Goal: Transaction & Acquisition: Book appointment/travel/reservation

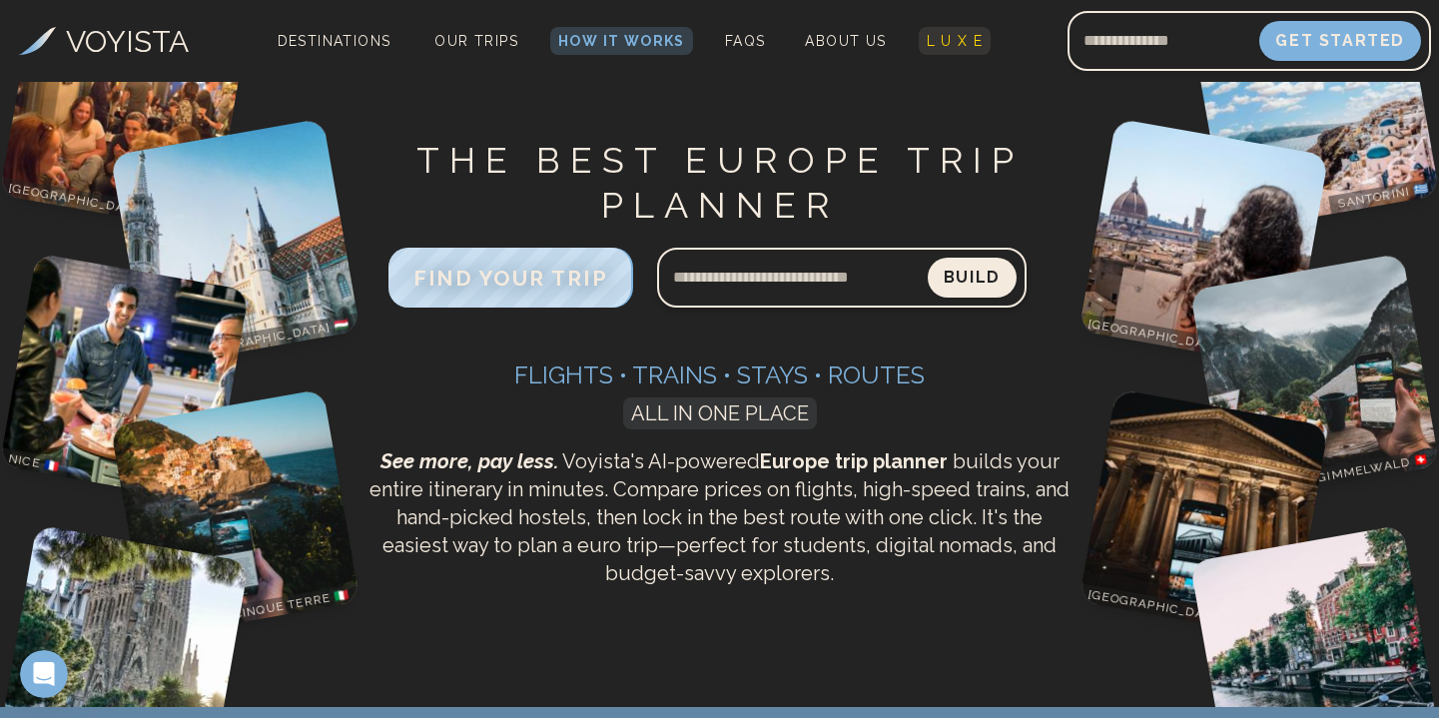
click at [944, 35] on span "L U X E" at bounding box center [955, 41] width 57 height 16
click at [605, 46] on span "How It Works" at bounding box center [621, 41] width 127 height 16
click at [603, 40] on span "How It Works" at bounding box center [621, 41] width 127 height 16
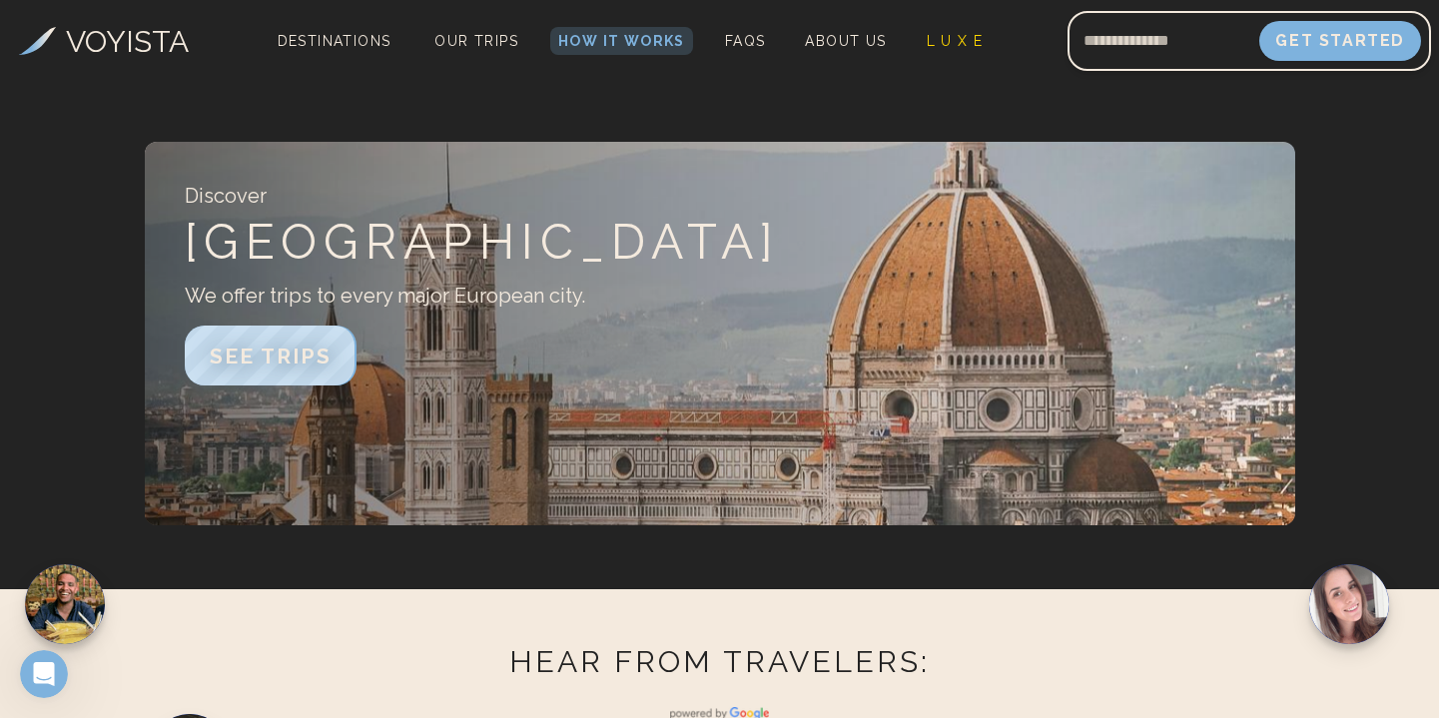
scroll to position [3155, 0]
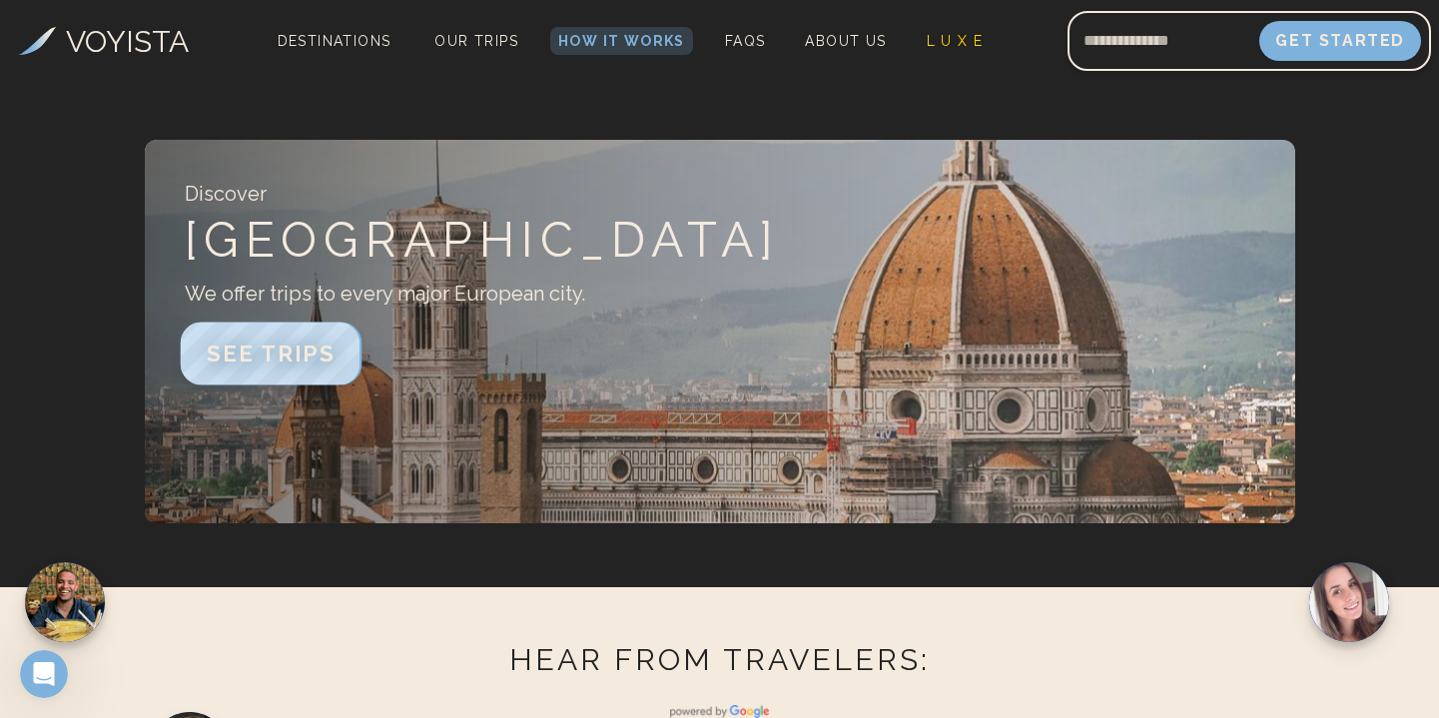
click at [280, 340] on span "SEE TRIPS" at bounding box center [270, 353] width 129 height 26
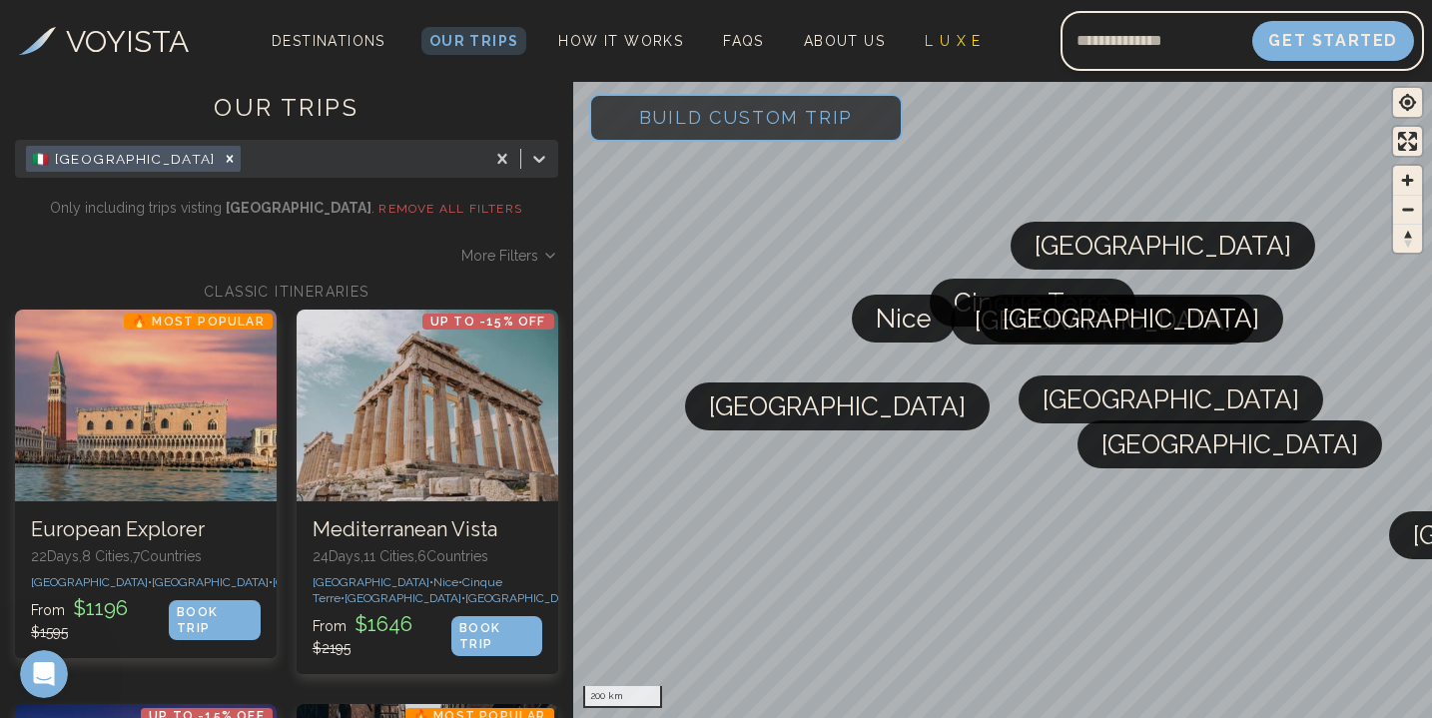
click at [723, 124] on span "Build Custom Trip" at bounding box center [746, 117] width 279 height 85
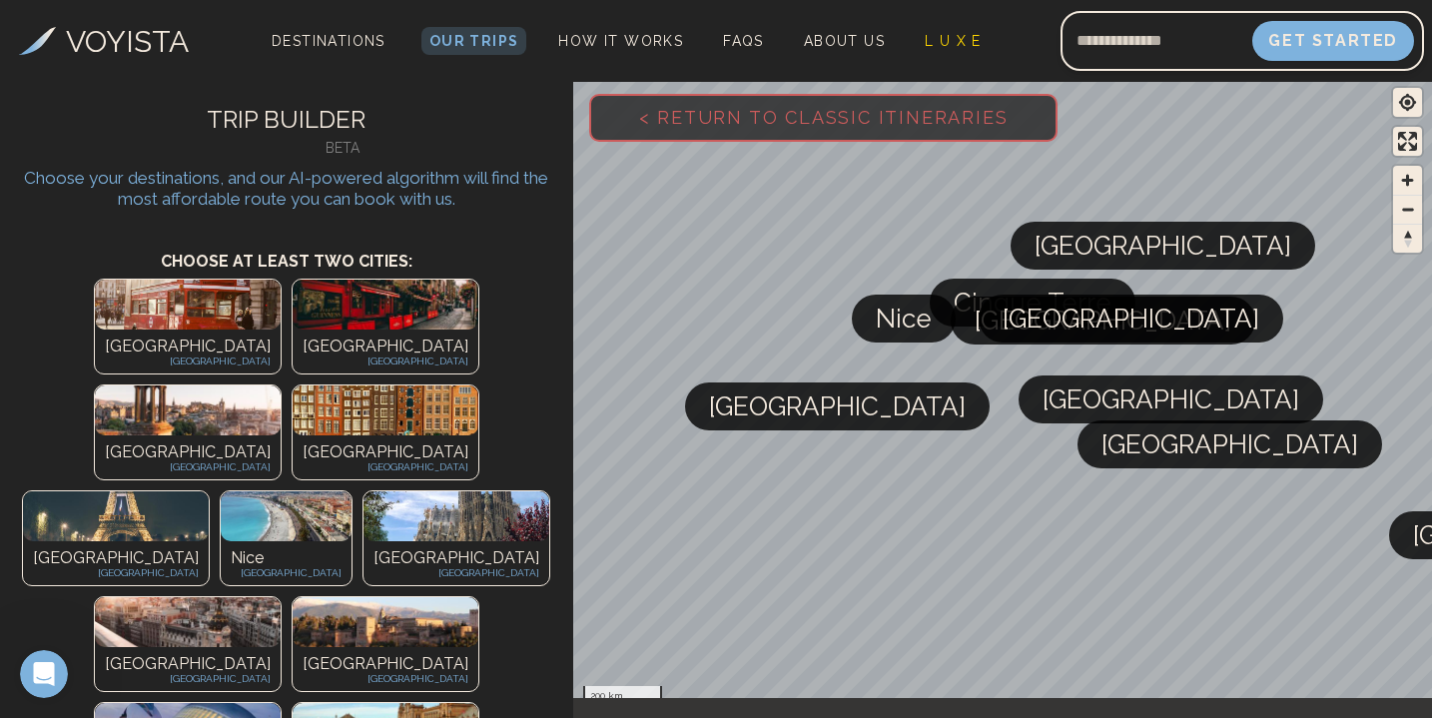
click at [105, 340] on p "[GEOGRAPHIC_DATA]" at bounding box center [188, 346] width 166 height 24
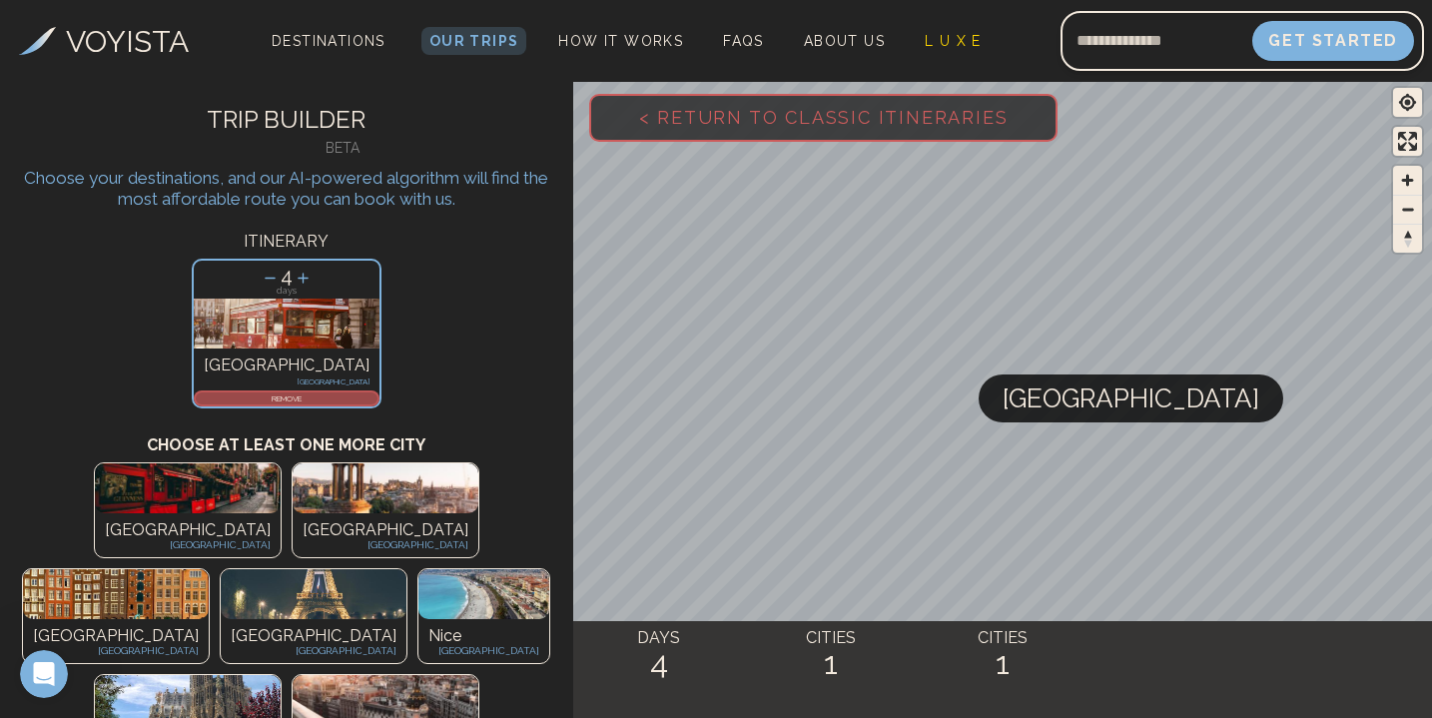
click at [209, 569] on img at bounding box center [116, 594] width 186 height 50
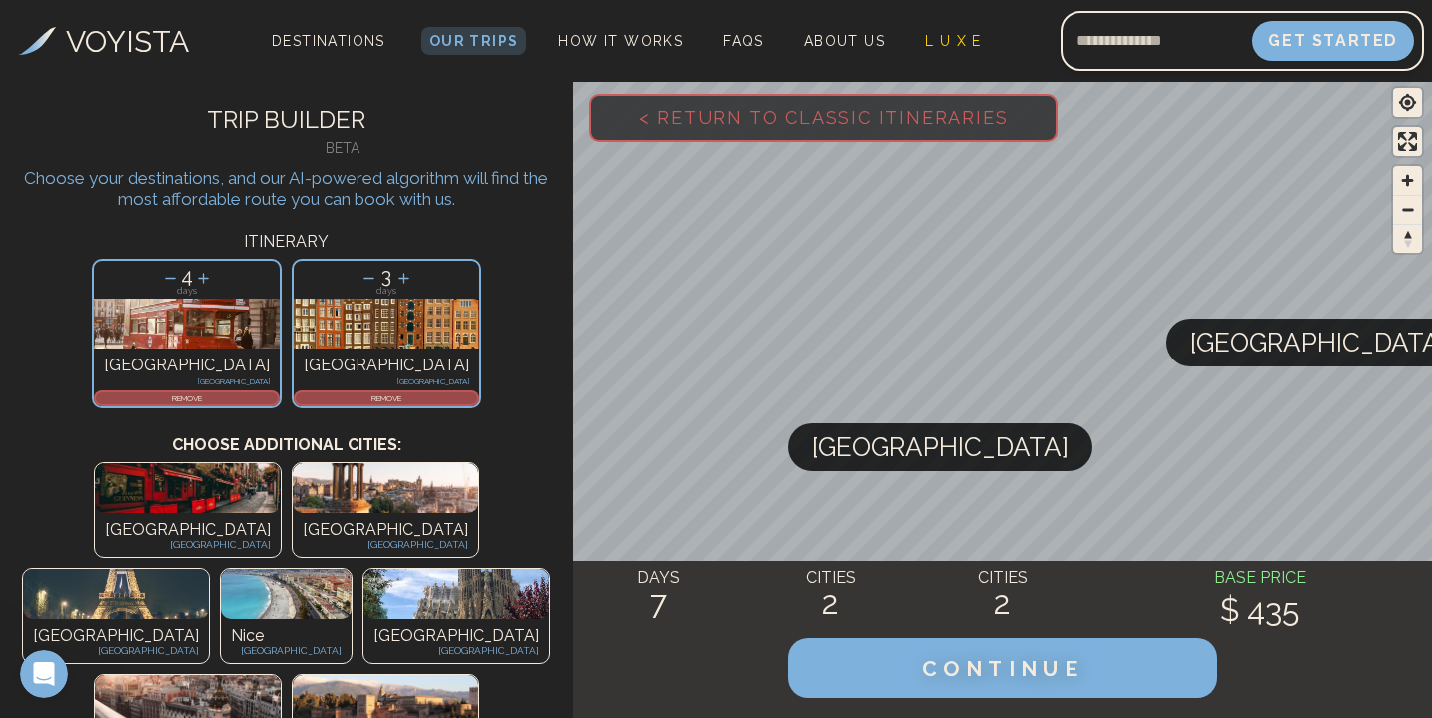
click at [209, 569] on img at bounding box center [116, 594] width 186 height 50
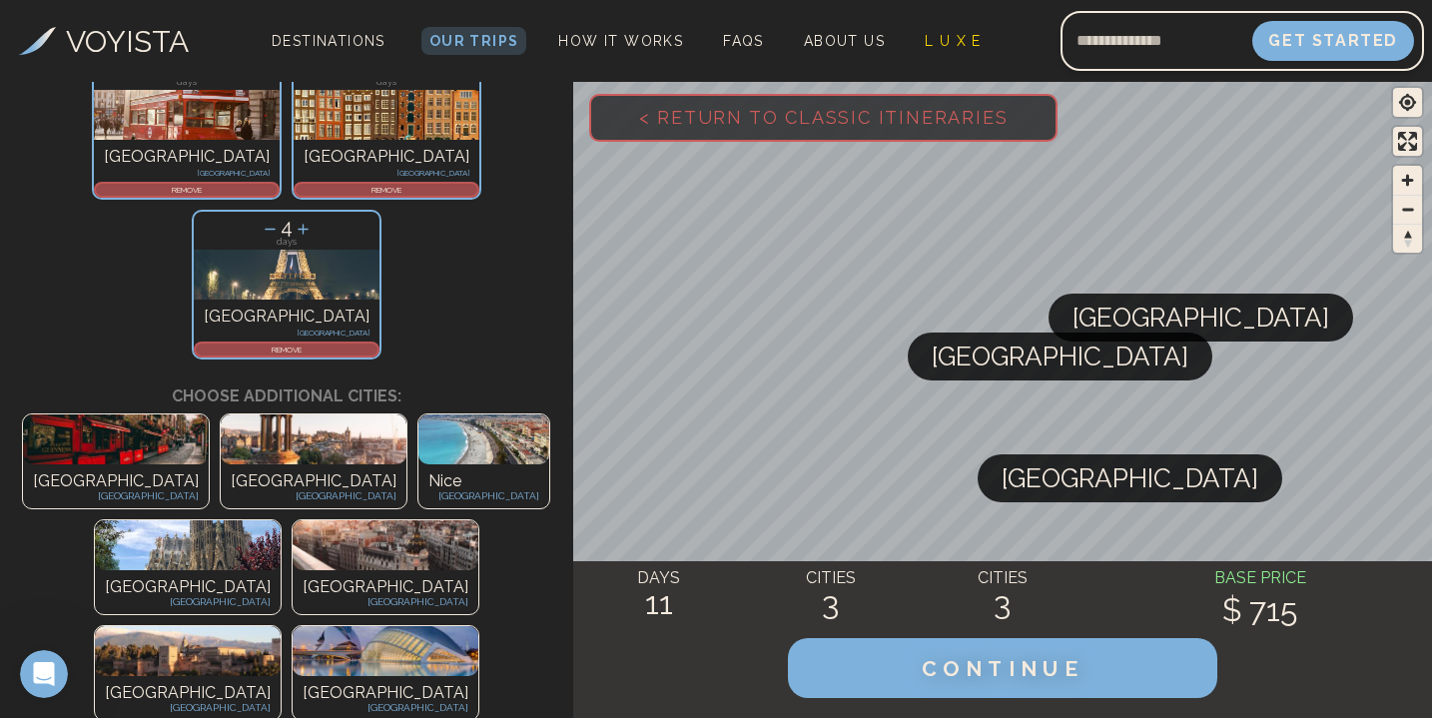
scroll to position [222, 0]
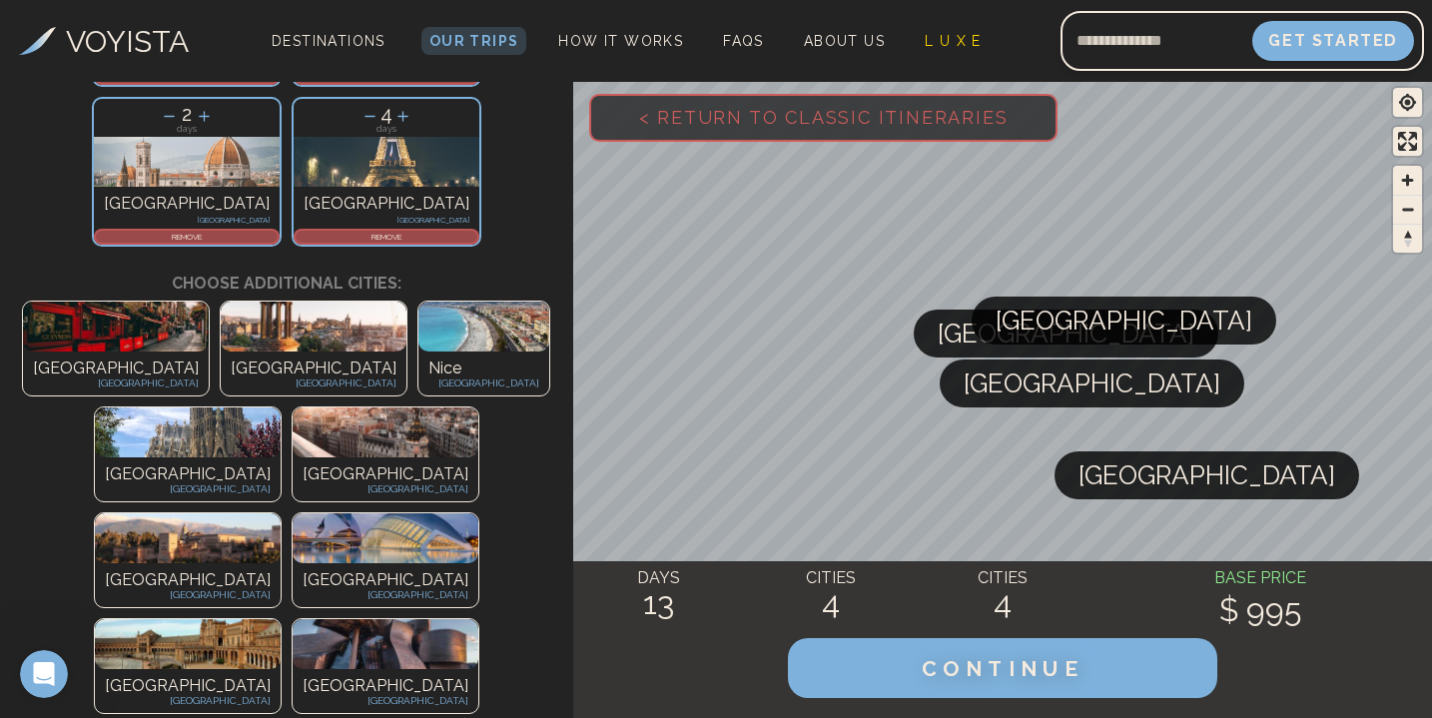
scroll to position [319, 0]
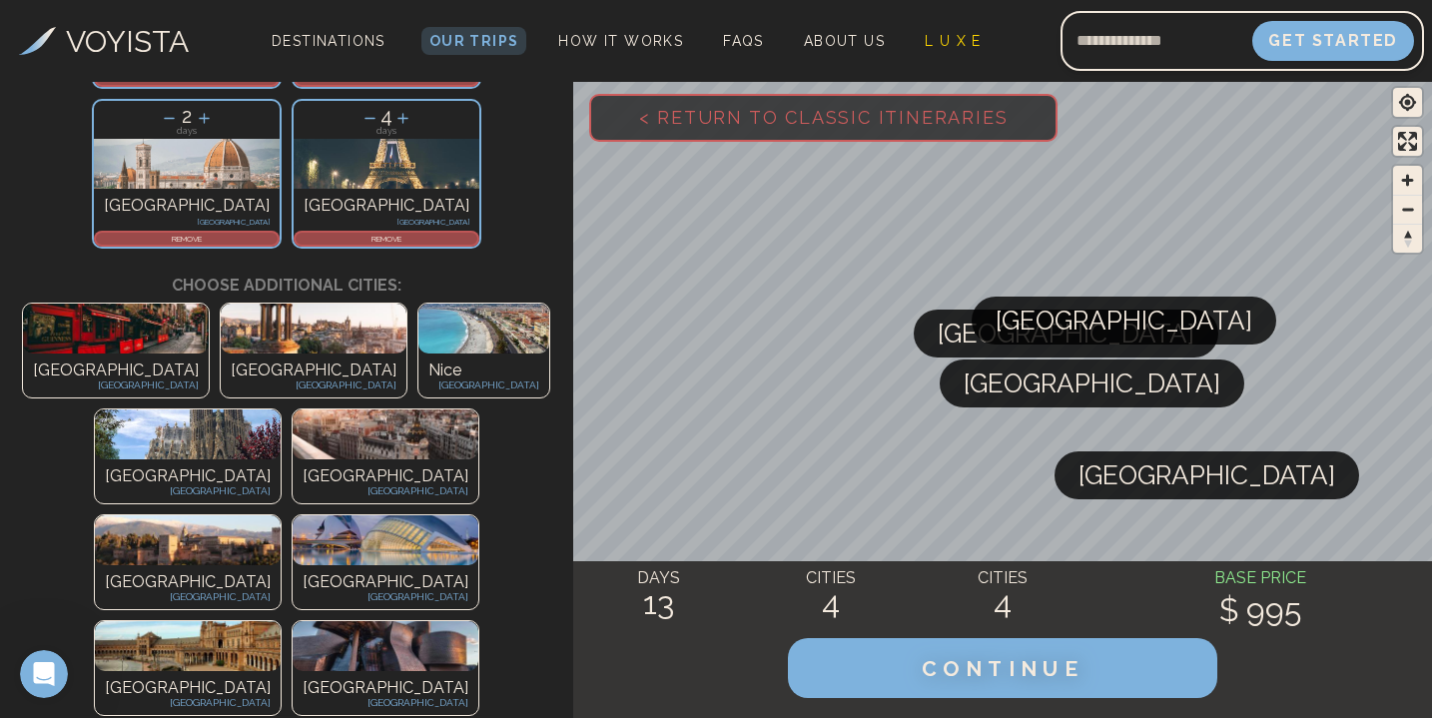
click at [281, 459] on div "[GEOGRAPHIC_DATA] [GEOGRAPHIC_DATA]" at bounding box center [188, 481] width 186 height 44
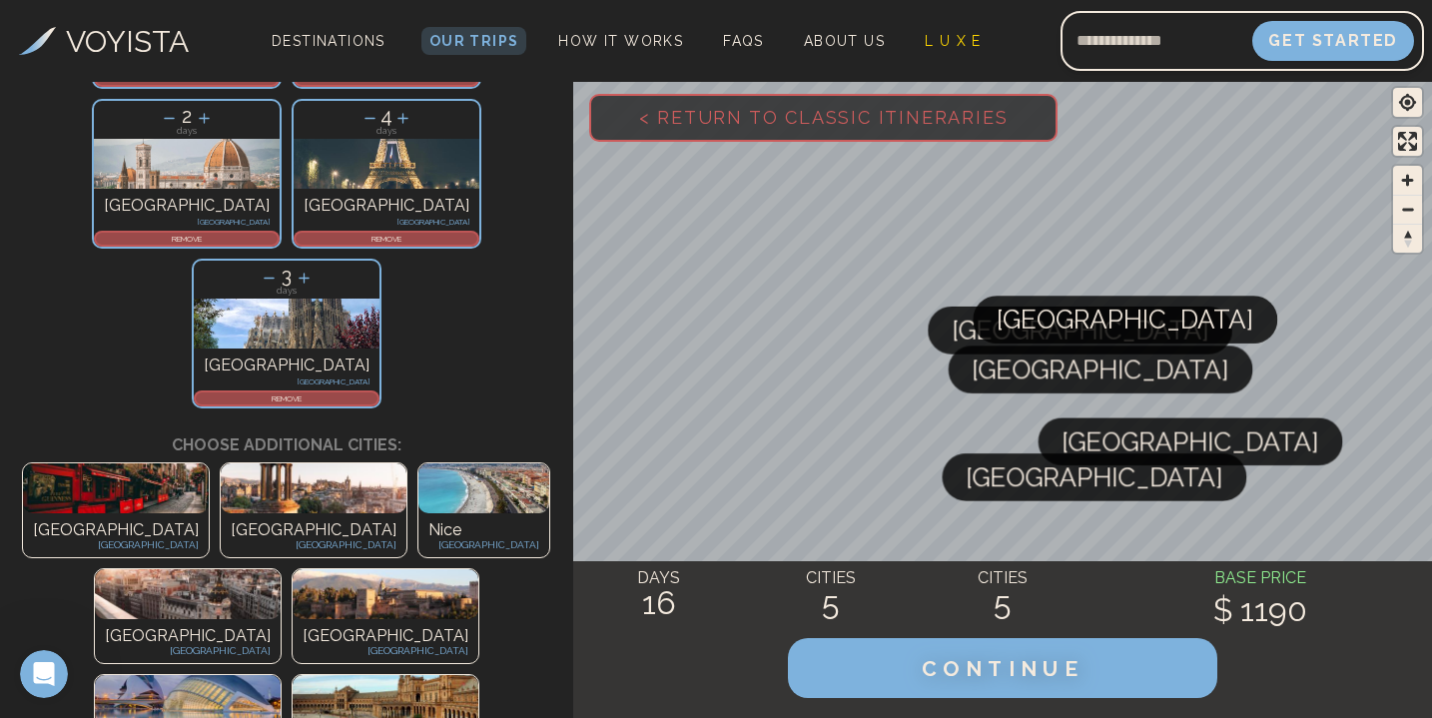
click at [418, 513] on div "Nice [GEOGRAPHIC_DATA]" at bounding box center [483, 535] width 131 height 44
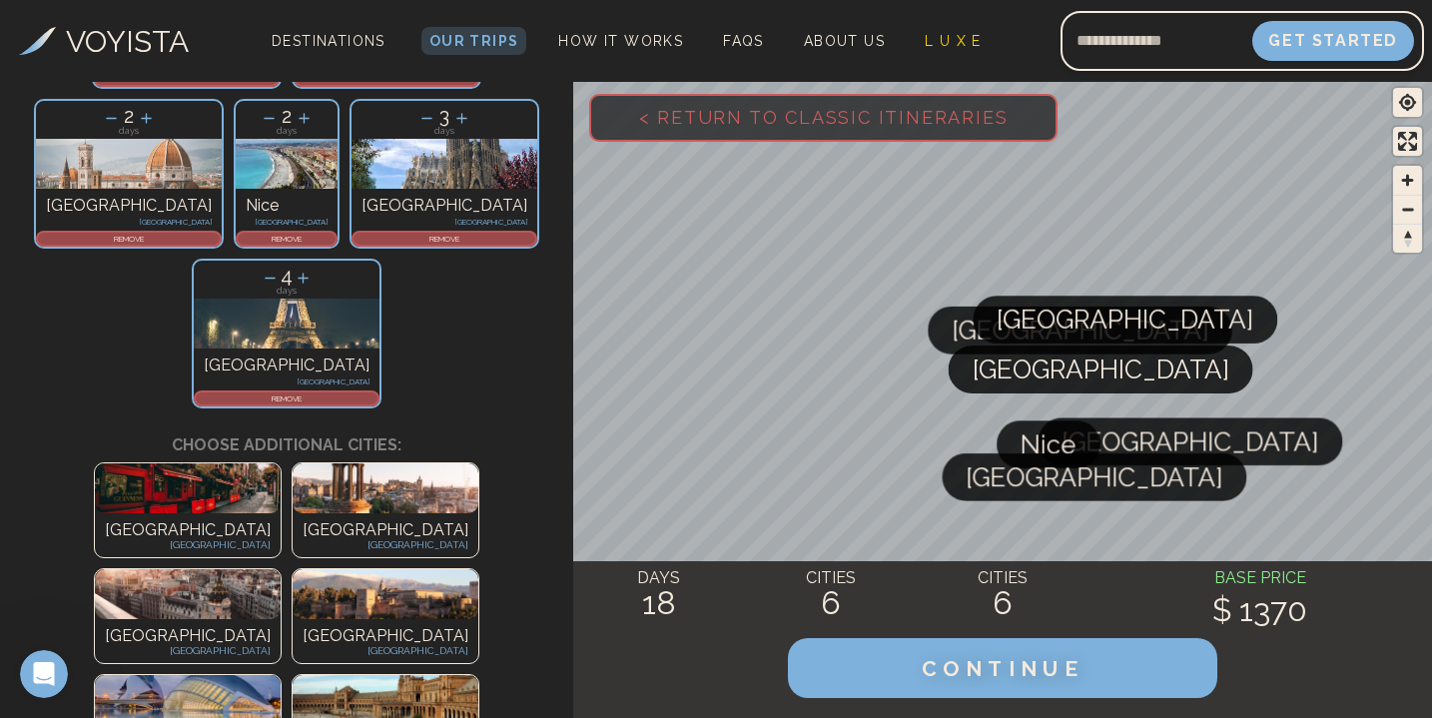
click at [257, 619] on div "[GEOGRAPHIC_DATA] [GEOGRAPHIC_DATA]" at bounding box center [188, 641] width 186 height 44
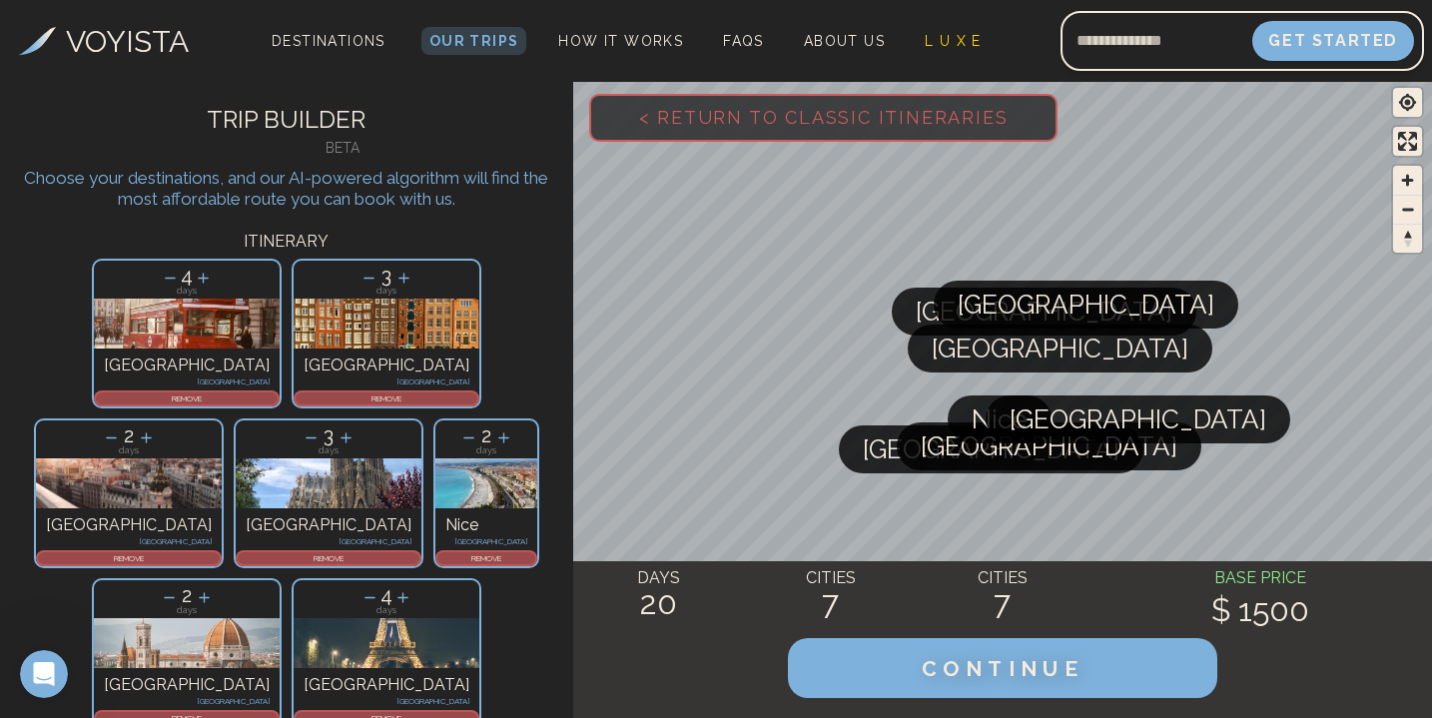
scroll to position [0, 0]
click at [479, 427] on icon at bounding box center [468, 437] width 21 height 21
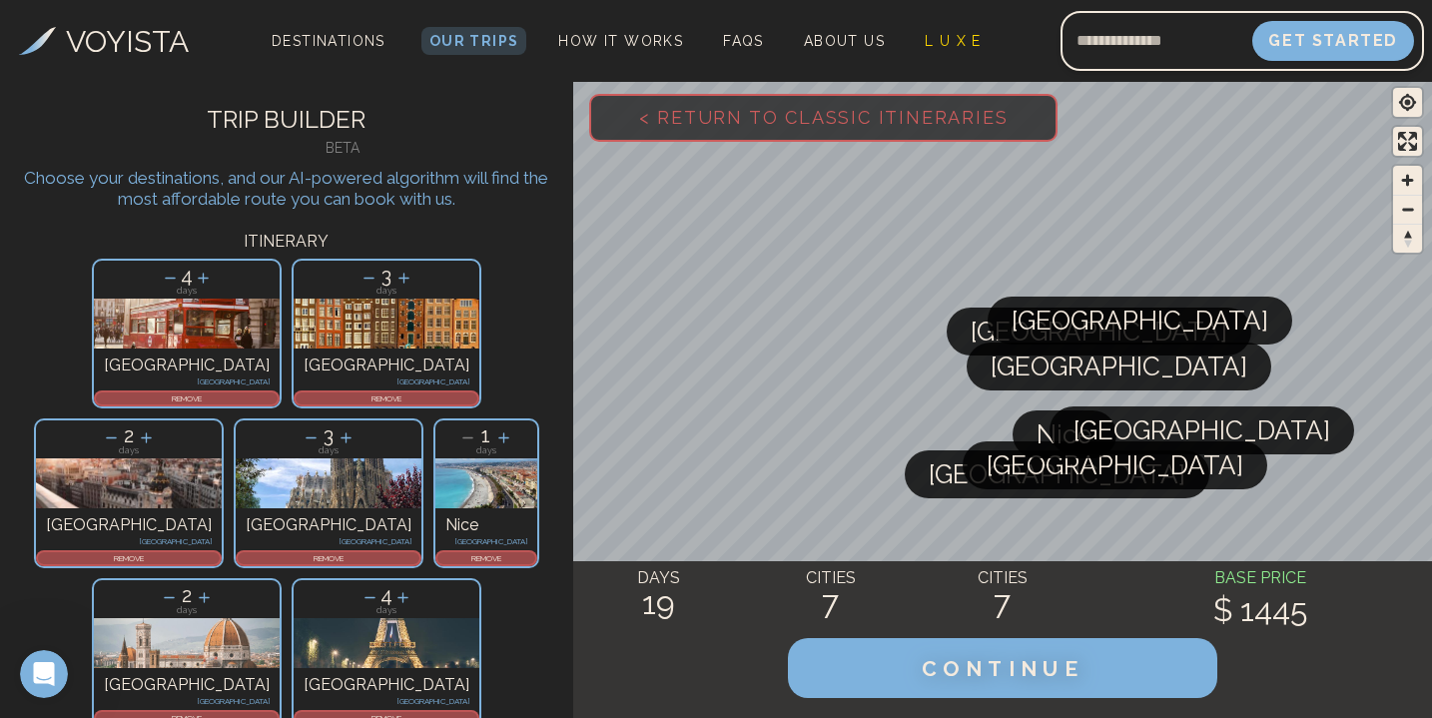
click at [215, 587] on icon at bounding box center [204, 597] width 21 height 21
click at [393, 282] on icon at bounding box center [403, 278] width 21 height 21
click at [392, 587] on icon at bounding box center [402, 597] width 21 height 21
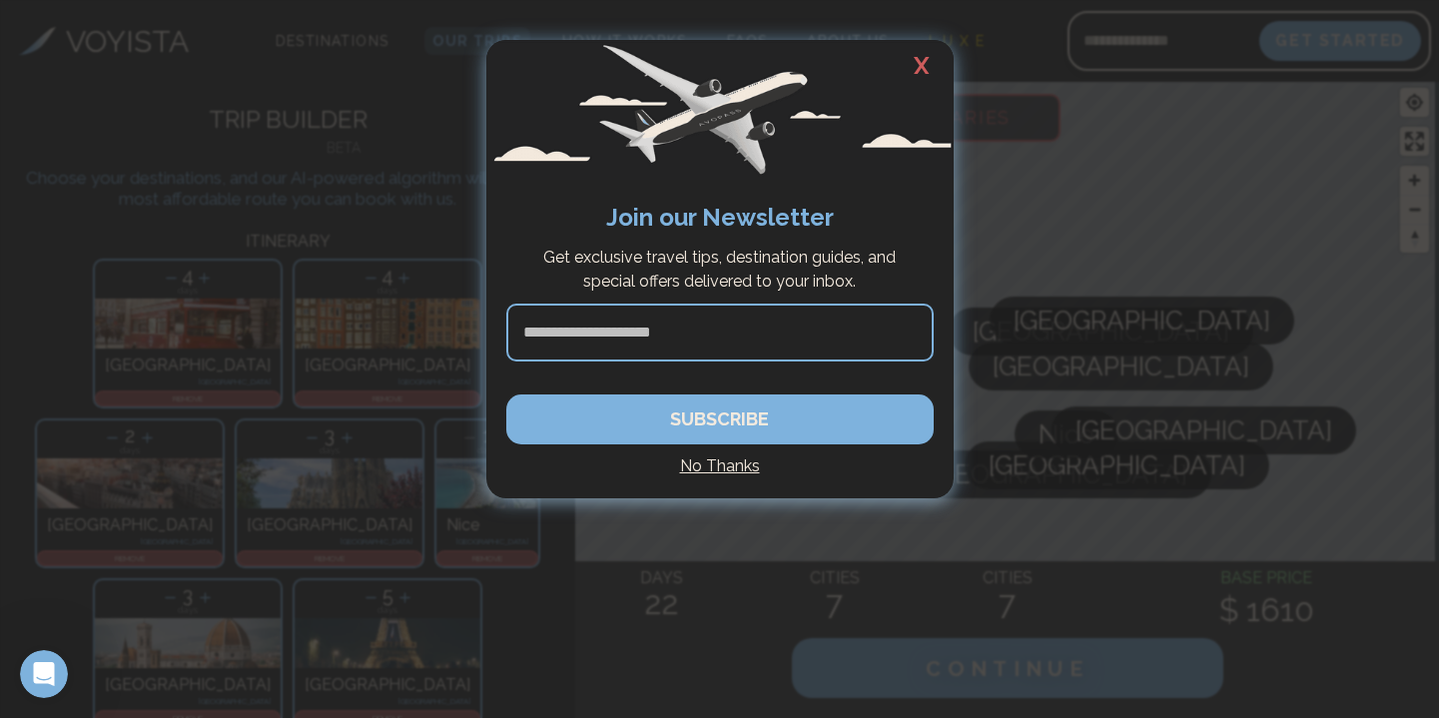
click at [923, 58] on h2 "X" at bounding box center [922, 66] width 64 height 52
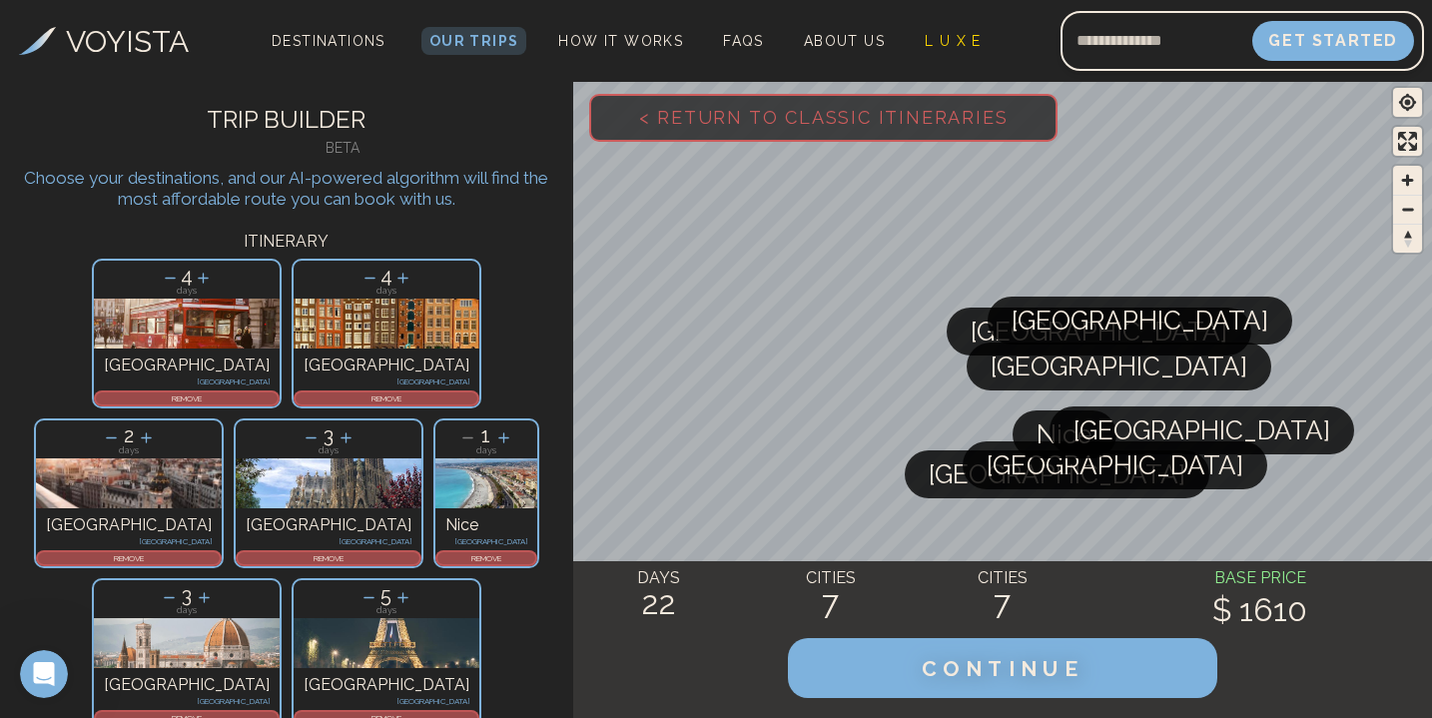
click at [215, 587] on icon at bounding box center [204, 597] width 21 height 21
click at [157, 427] on icon at bounding box center [146, 437] width 21 height 21
click at [356, 427] on icon at bounding box center [345, 437] width 21 height 21
click at [160, 283] on icon at bounding box center [170, 278] width 21 height 21
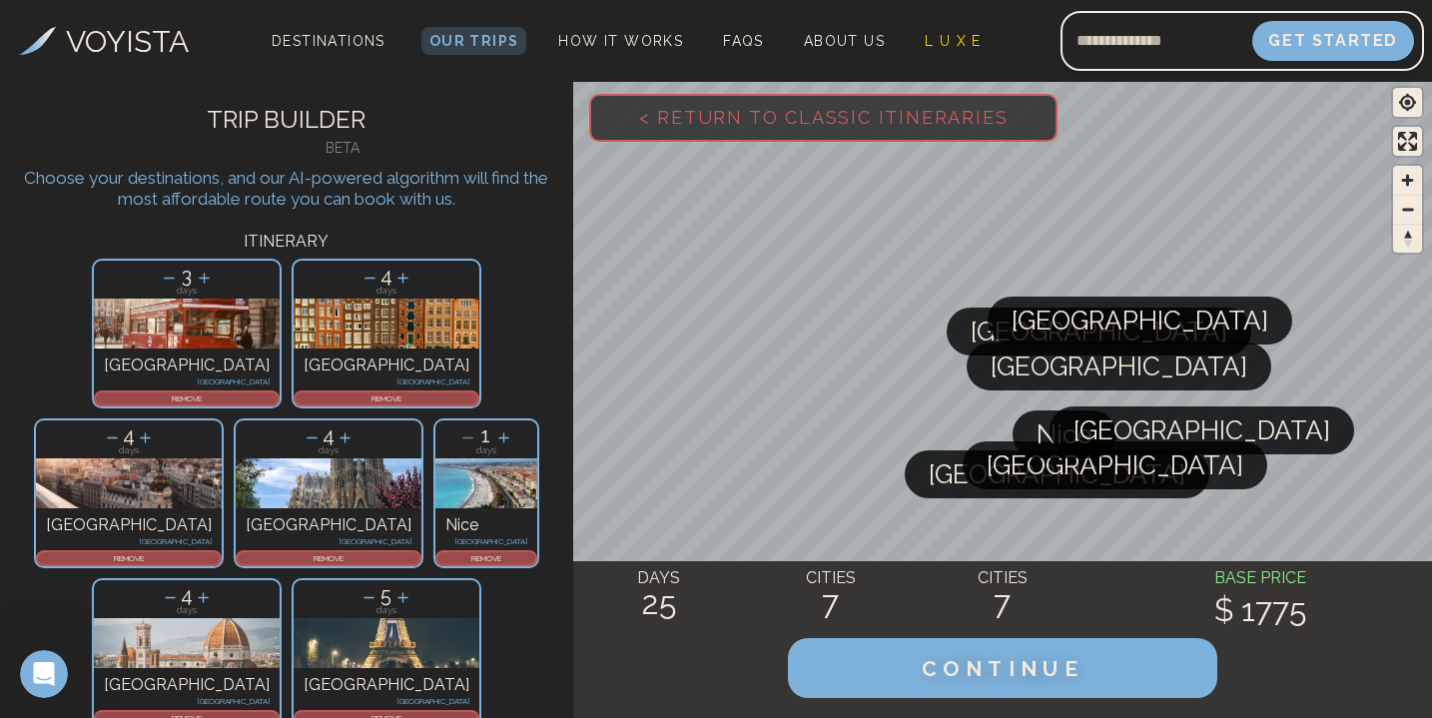
click at [359, 280] on icon at bounding box center [369, 278] width 21 height 21
click at [358, 587] on icon at bounding box center [368, 597] width 21 height 21
click at [181, 587] on icon at bounding box center [170, 597] width 21 height 21
click at [317, 437] on icon at bounding box center [312, 437] width 11 height 1
click at [392, 587] on icon at bounding box center [402, 597] width 21 height 21
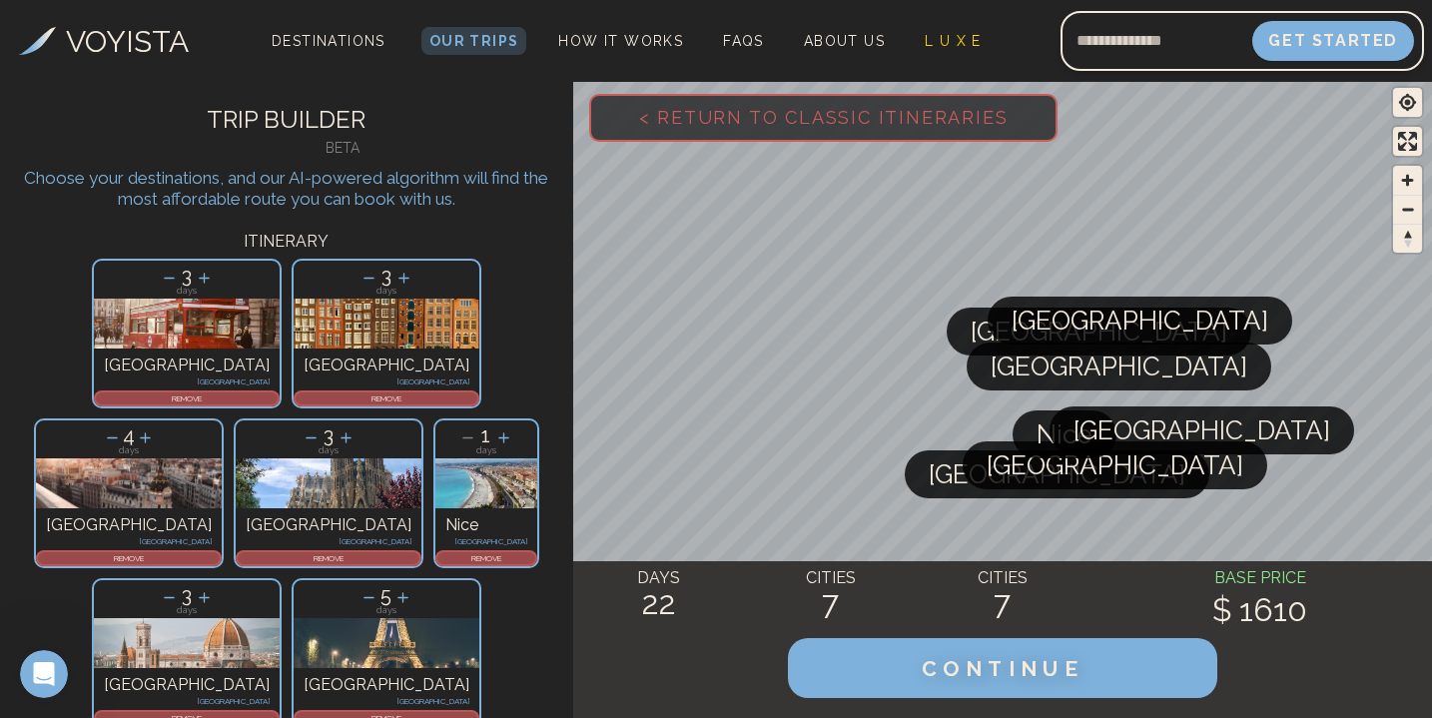
click at [194, 282] on icon at bounding box center [204, 278] width 21 height 21
click at [156, 427] on icon at bounding box center [145, 437] width 21 height 21
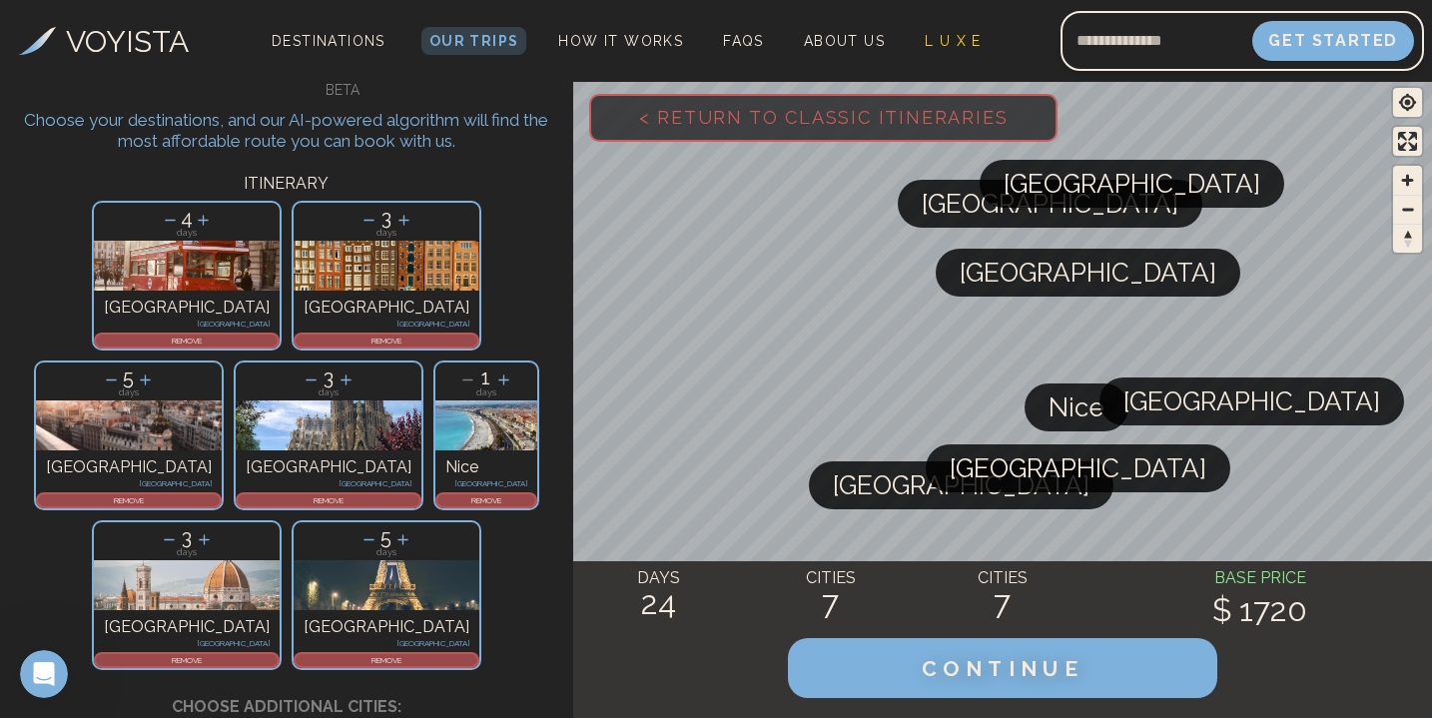
scroll to position [22, 0]
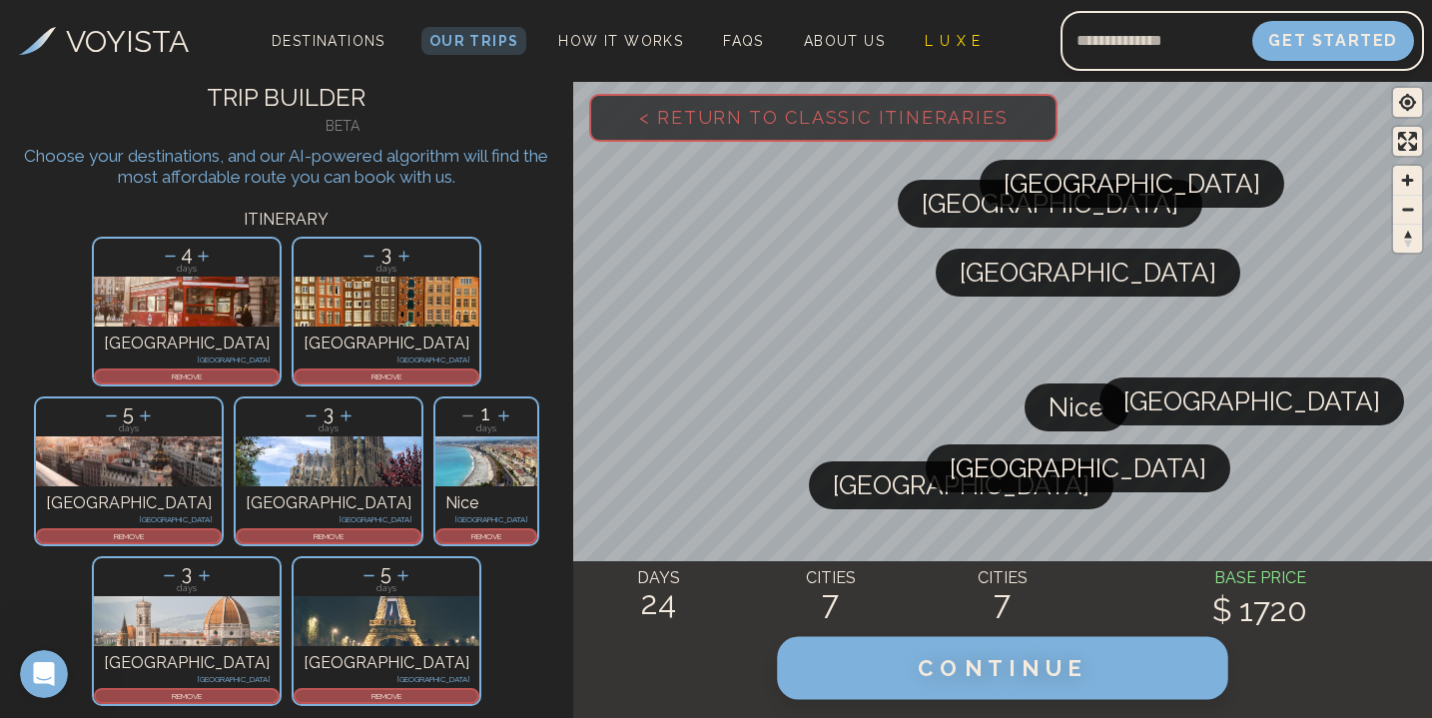
click at [974, 690] on button "CONTINUE" at bounding box center [1002, 668] width 451 height 63
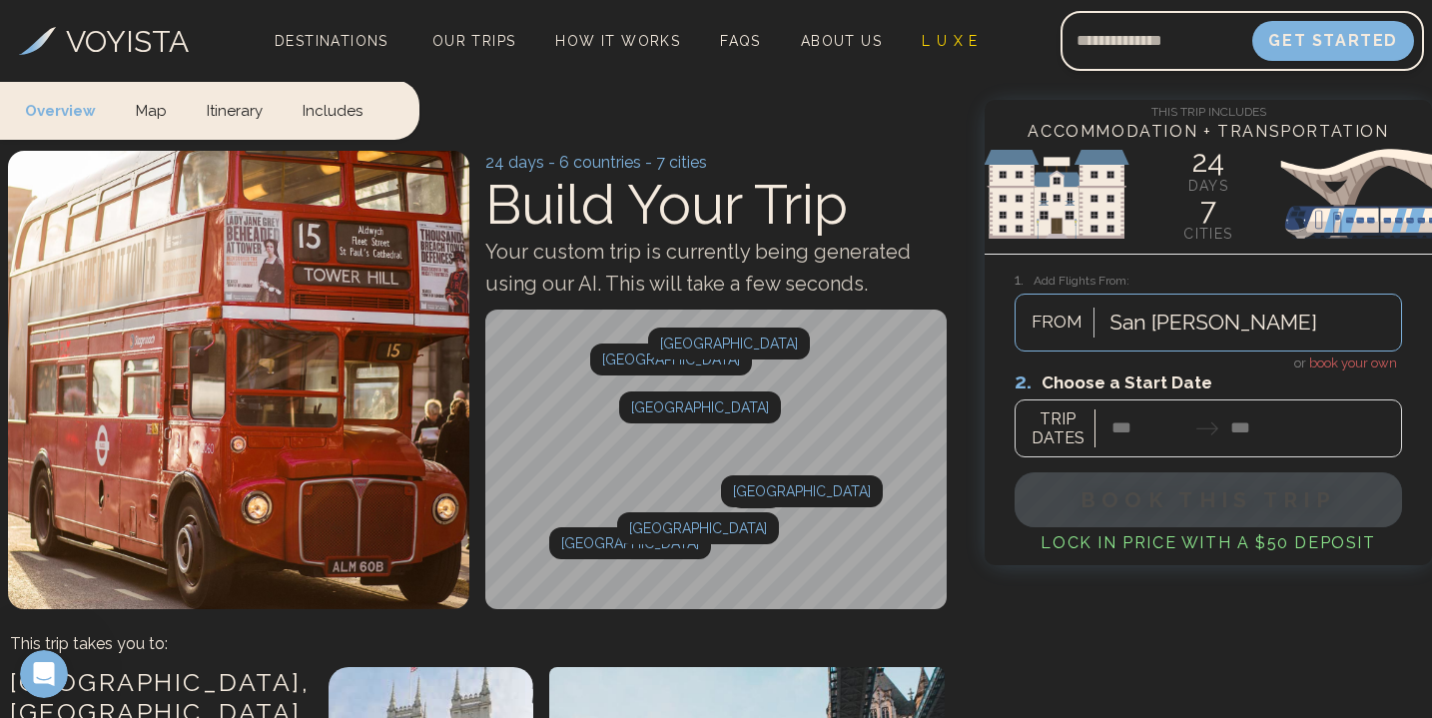
scroll to position [7, 0]
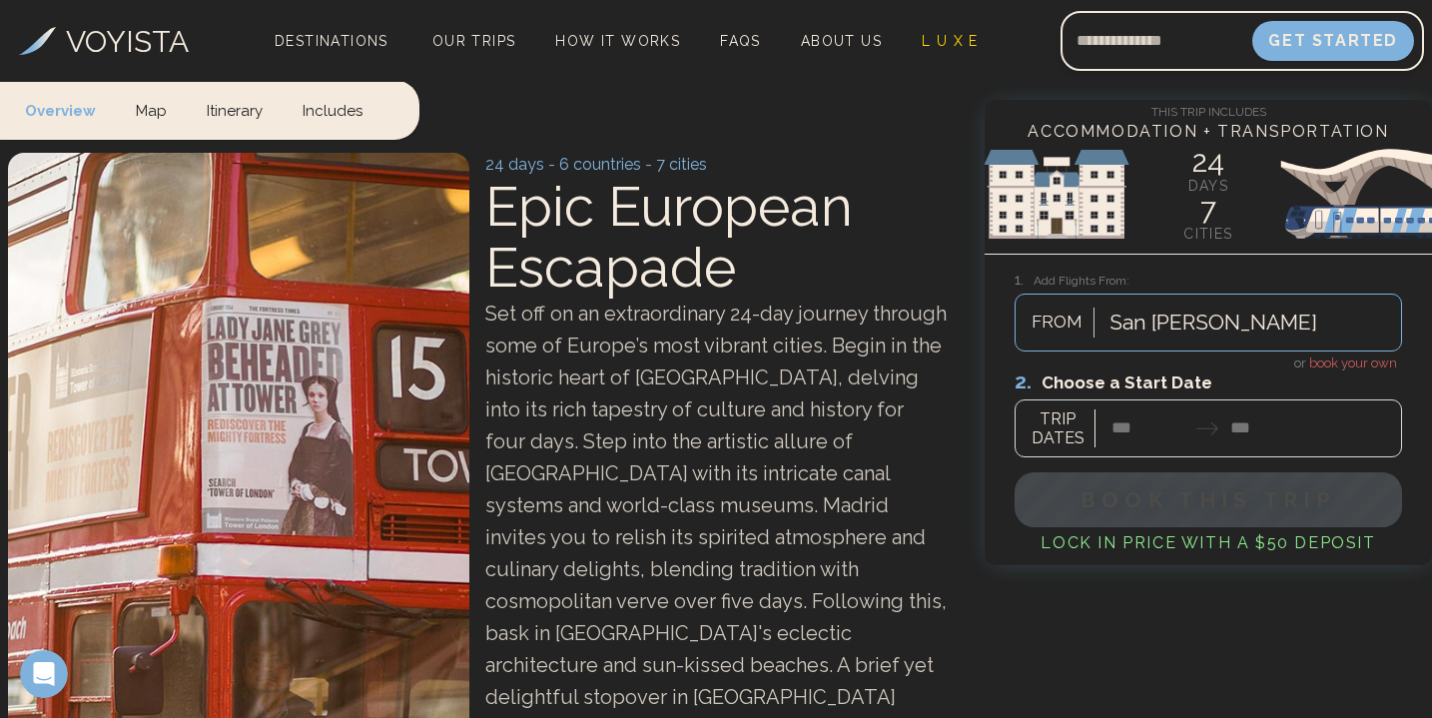
click at [1130, 428] on div at bounding box center [1207, 412] width 387 height 89
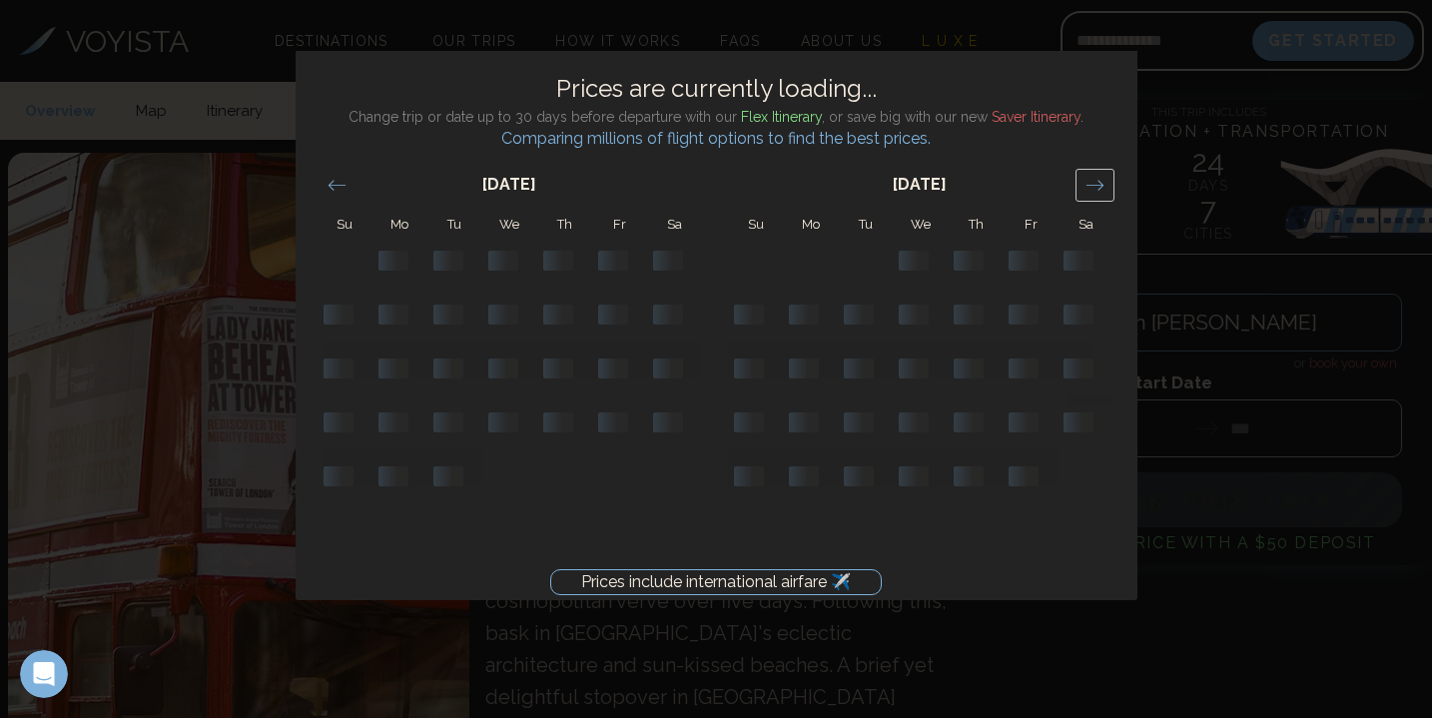
click at [1102, 177] on icon "Move forward to switch to the next month." at bounding box center [1094, 185] width 19 height 19
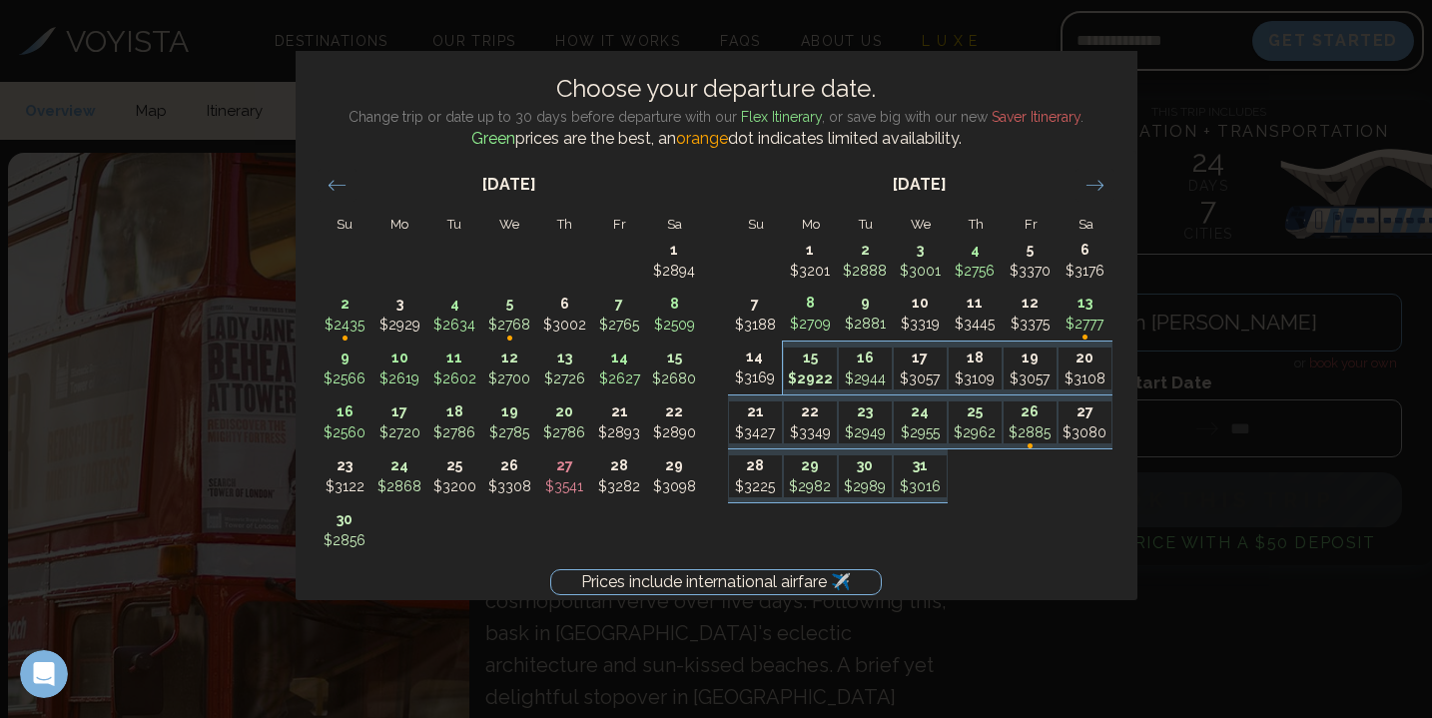
click at [821, 377] on p "$2922" at bounding box center [810, 378] width 53 height 21
type input "********"
type input "*******"
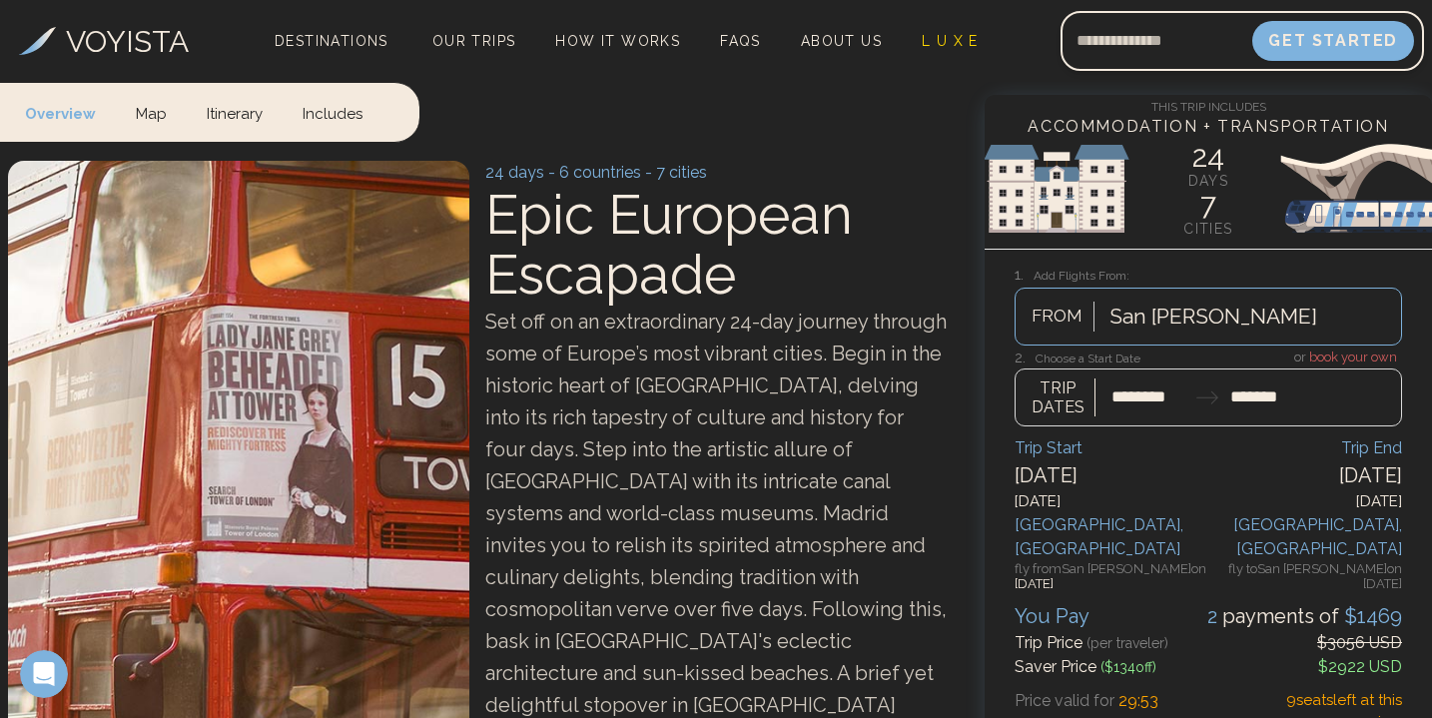
scroll to position [0, 0]
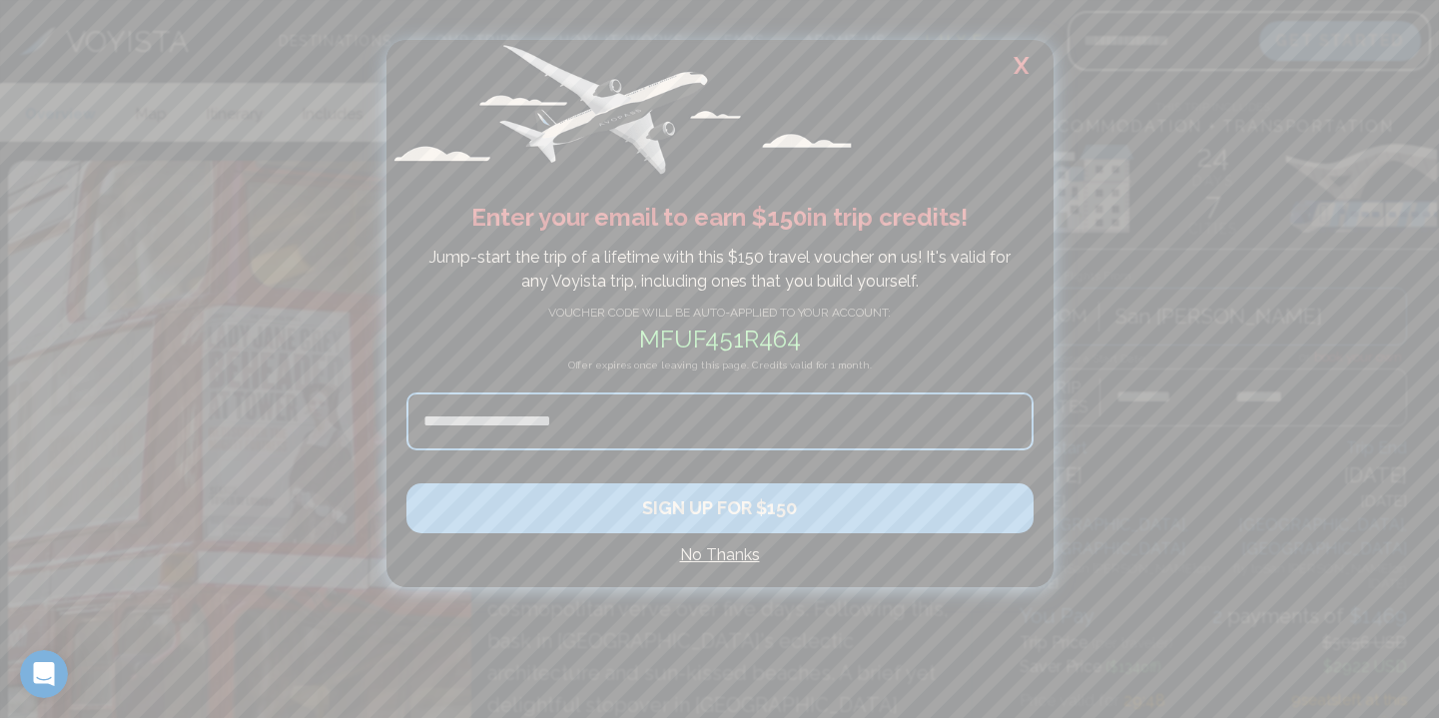
click at [1005, 67] on h2 "X" at bounding box center [1021, 66] width 64 height 52
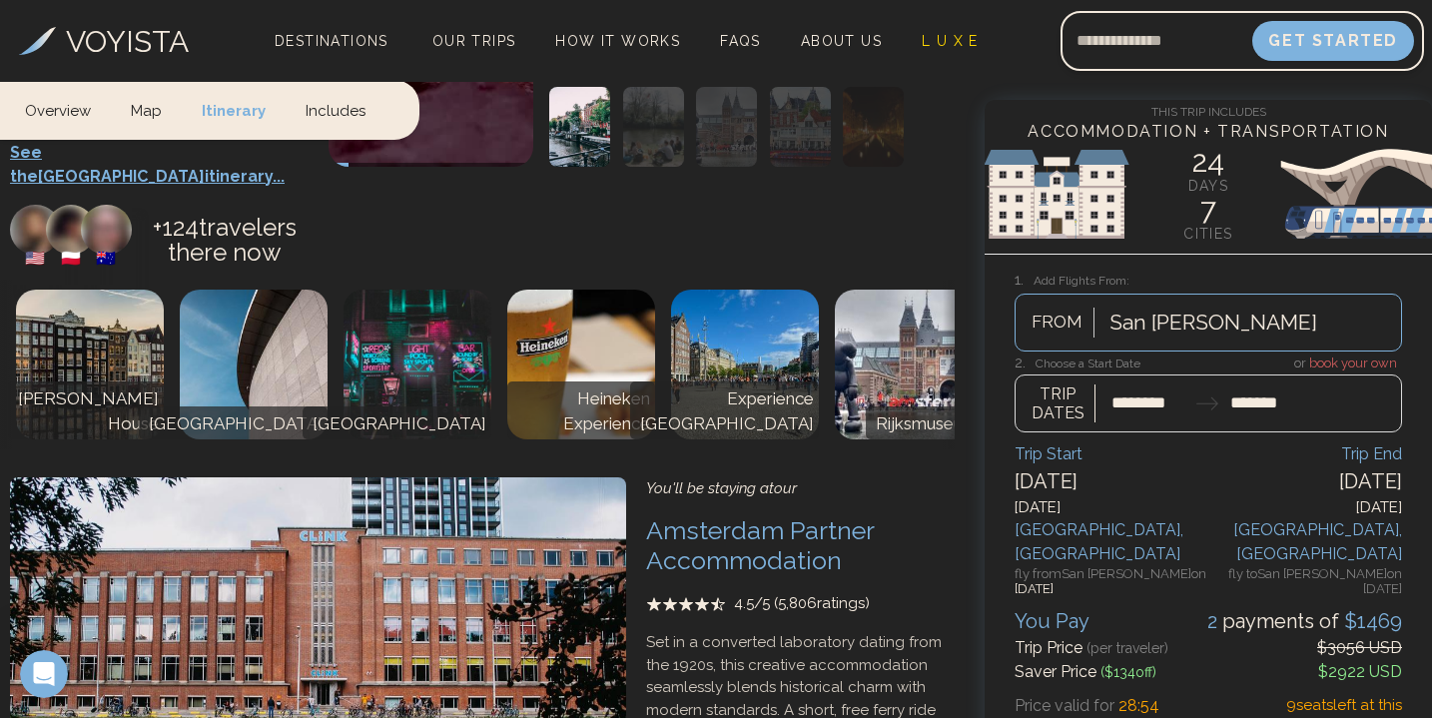
scroll to position [3294, 0]
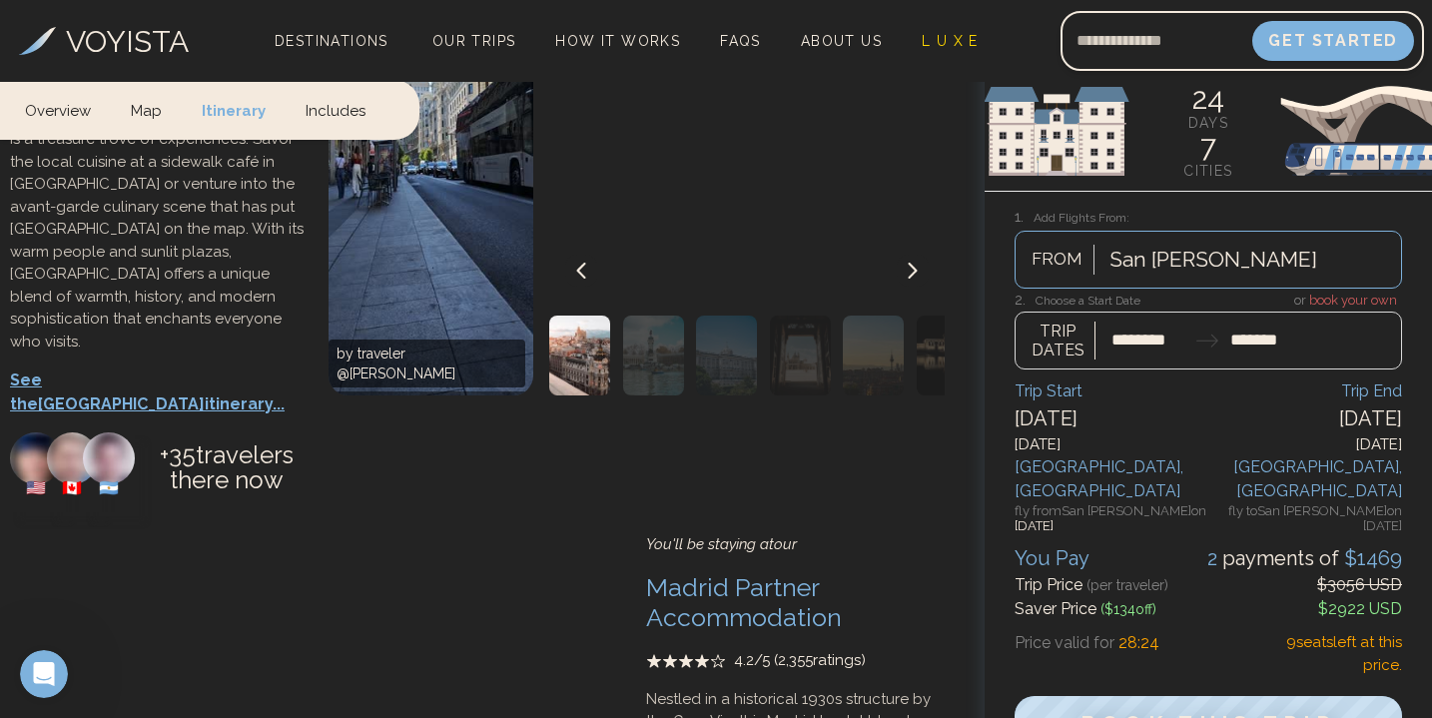
scroll to position [4497, 0]
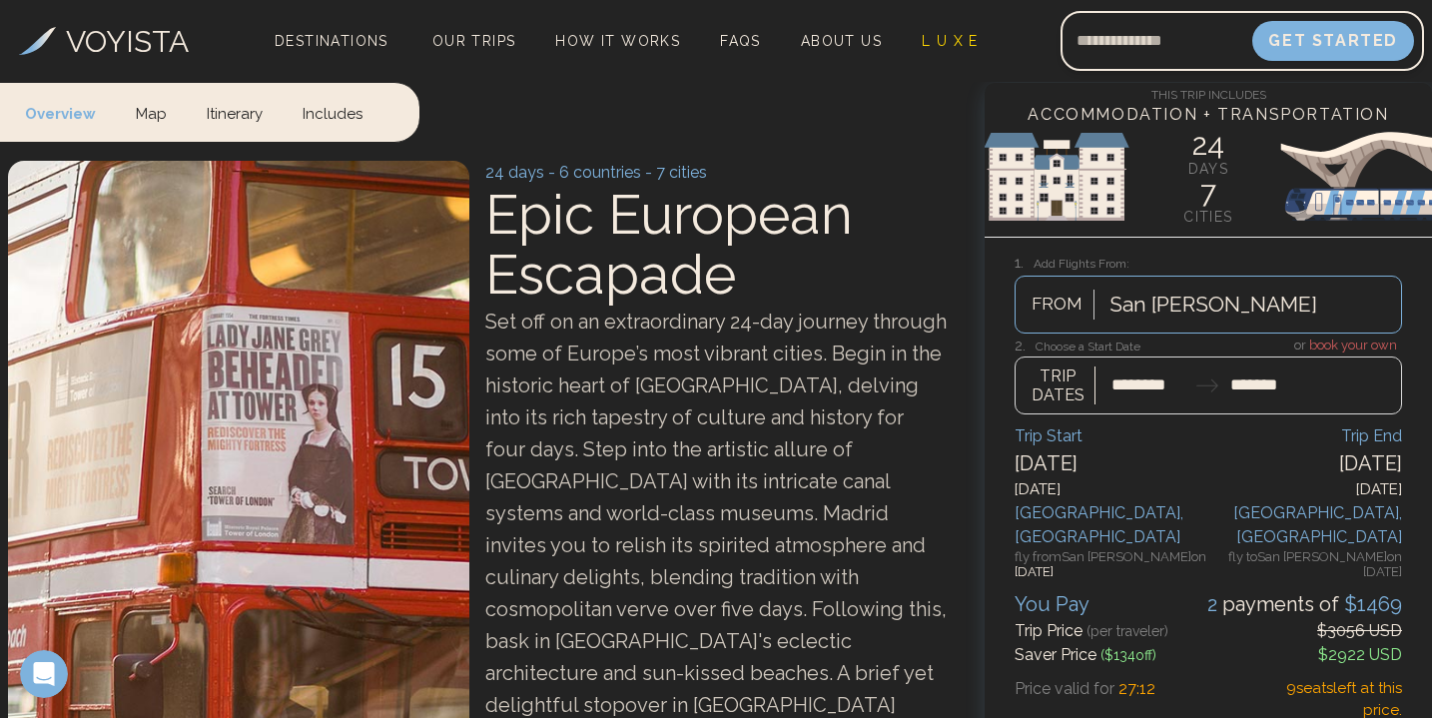
scroll to position [0, 0]
